Goal: Book appointment/travel/reservation

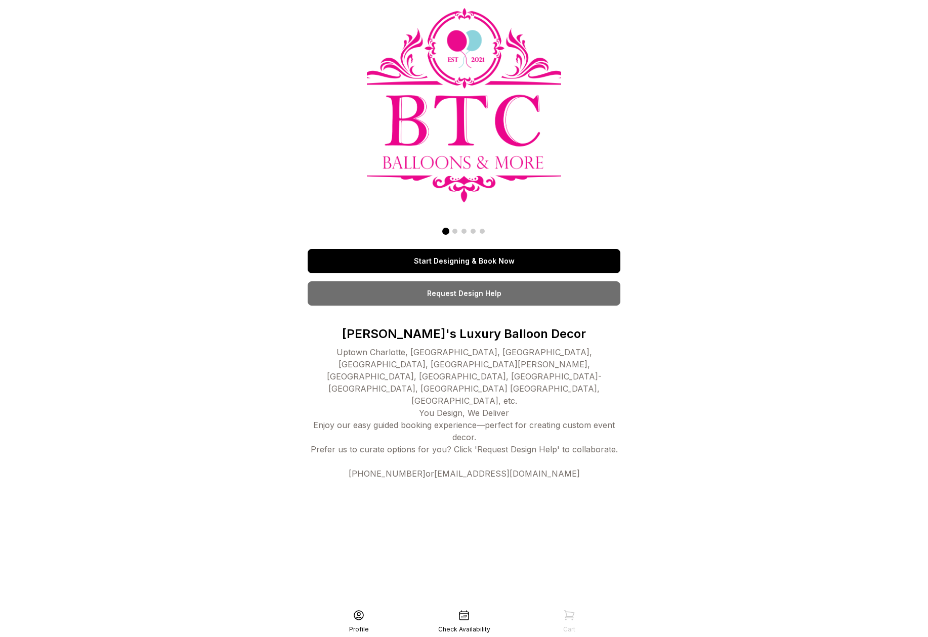
click at [697, 169] on div "Start Designing & Book Now Request Design Help Charlotte's Luxury Balloon Decor…" at bounding box center [464, 318] width 928 height 637
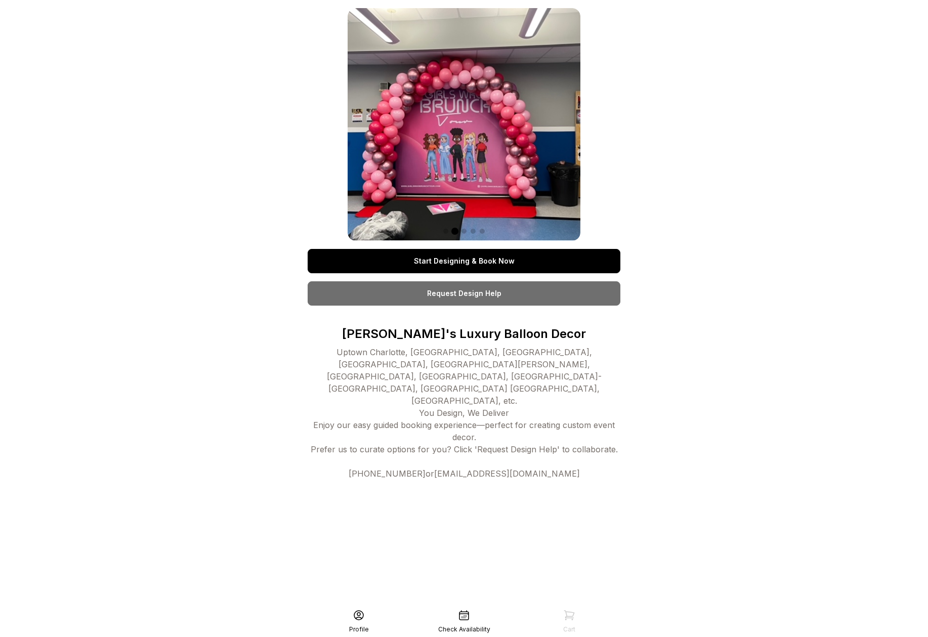
click at [722, 277] on div "Start Designing & Book Now Request Design Help Charlotte's Luxury Balloon Decor…" at bounding box center [464, 318] width 928 height 637
click at [462, 155] on div at bounding box center [464, 124] width 233 height 233
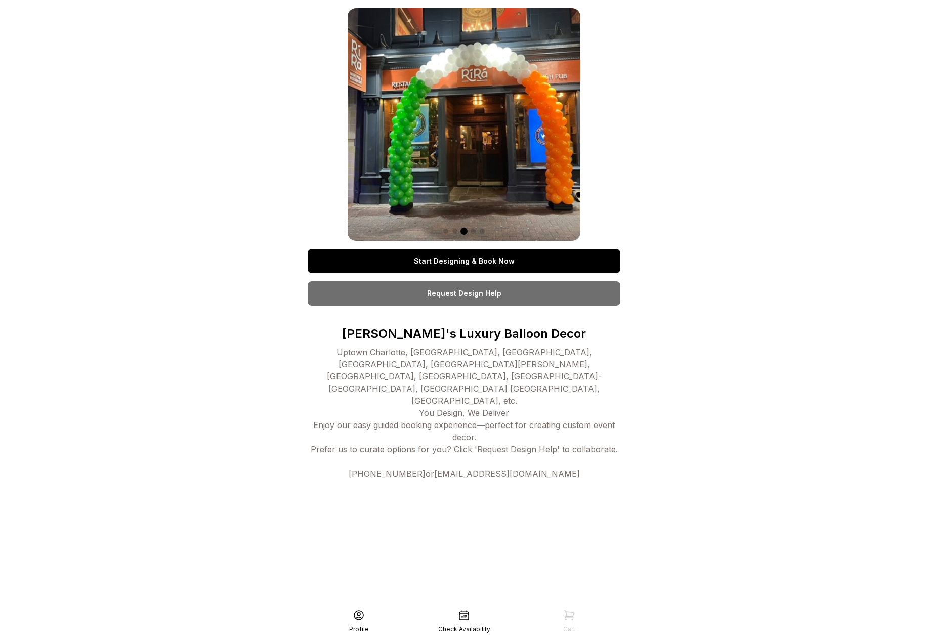
click at [445, 151] on div at bounding box center [464, 124] width 233 height 233
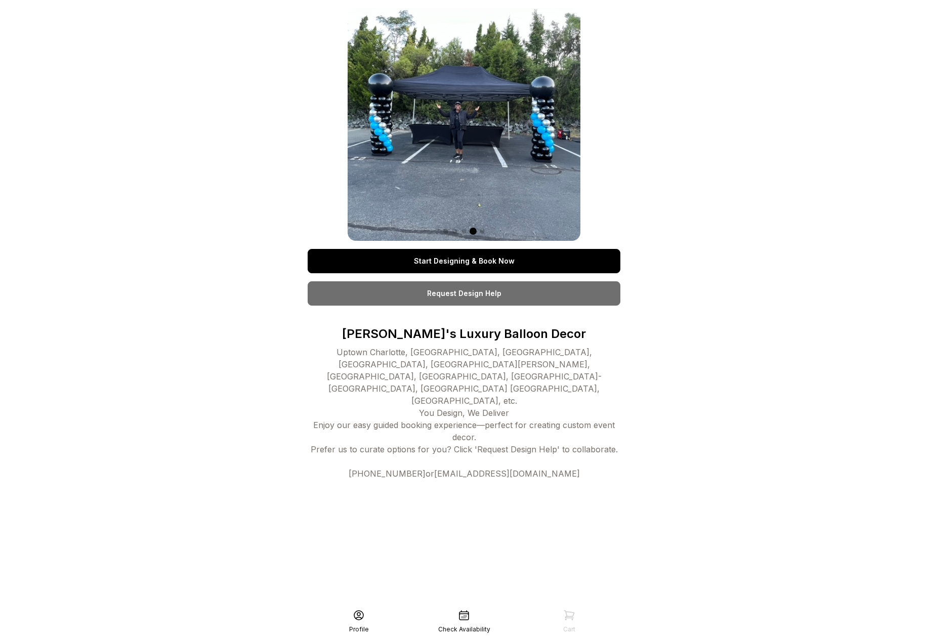
click at [427, 150] on div at bounding box center [464, 124] width 233 height 233
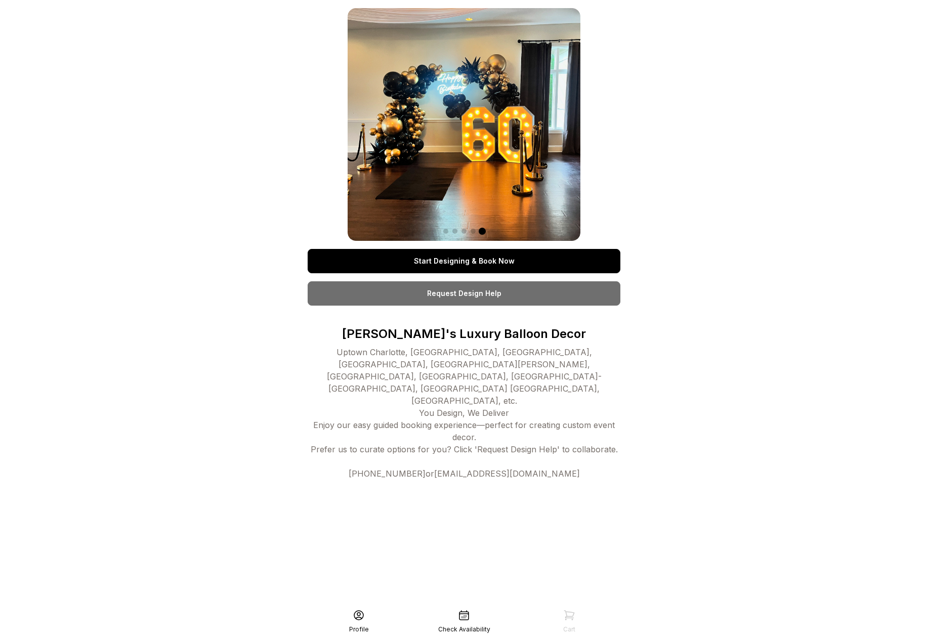
click at [441, 161] on img at bounding box center [464, 124] width 233 height 233
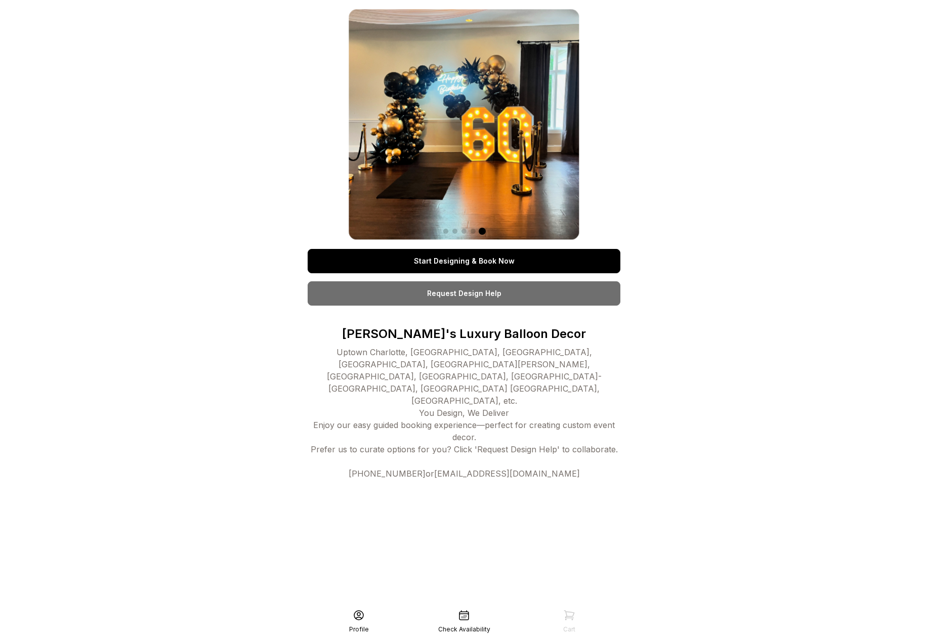
click at [404, 160] on div at bounding box center [464, 124] width 233 height 233
